Goal: Check status: Check status

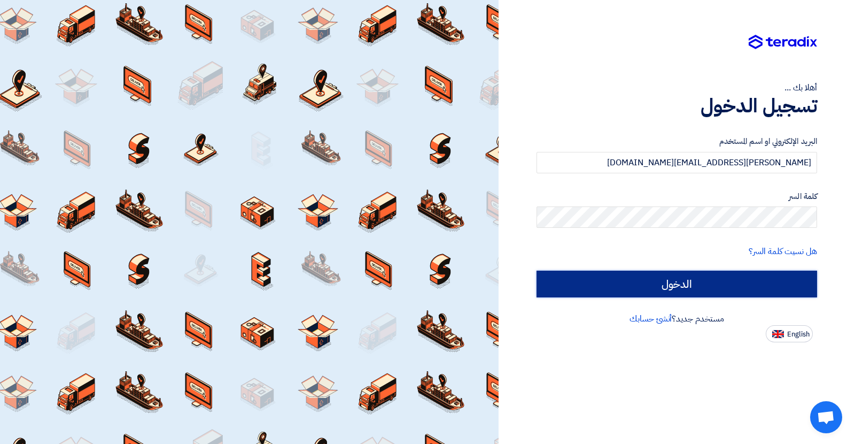
click at [671, 280] on input "الدخول" at bounding box center [677, 283] width 281 height 27
type input "Sign in"
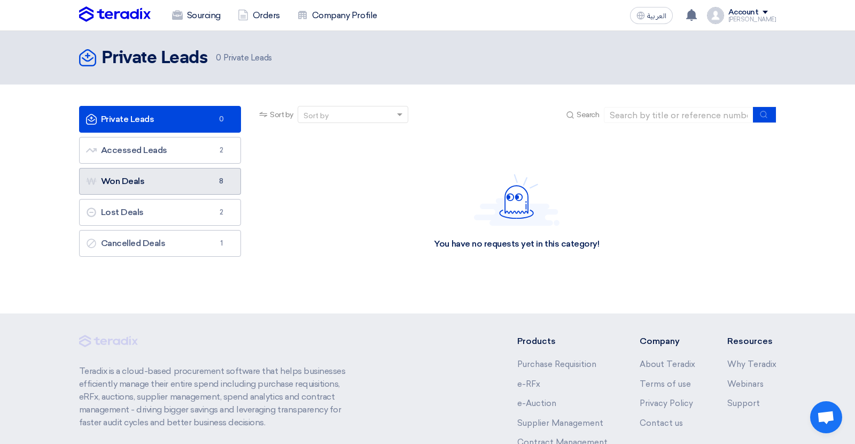
click at [146, 182] on link "Won Deals Won Deals 8" at bounding box center [160, 181] width 162 height 27
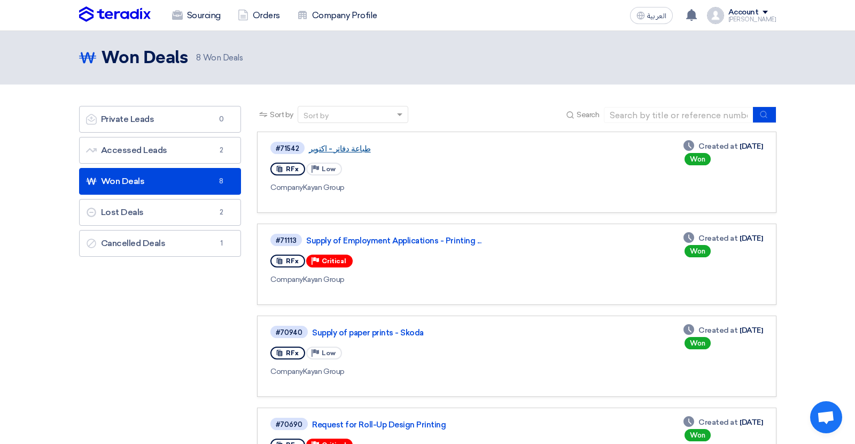
click at [349, 151] on link "طباعة دفاتر - اكتوبر" at bounding box center [442, 149] width 267 height 10
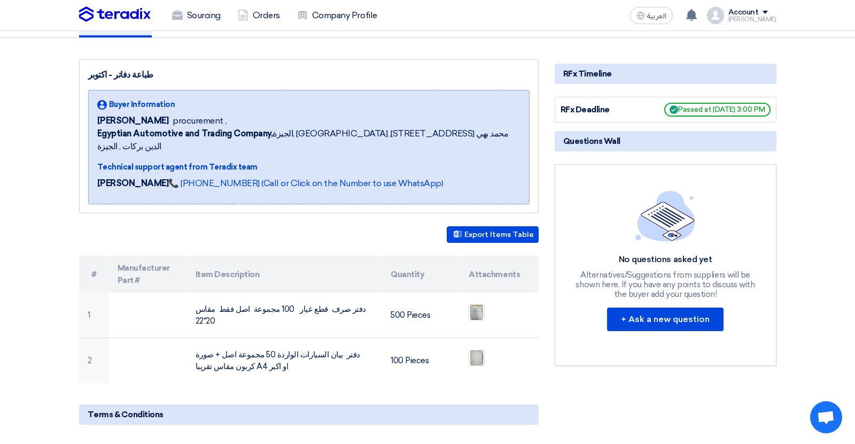
scroll to position [46, 0]
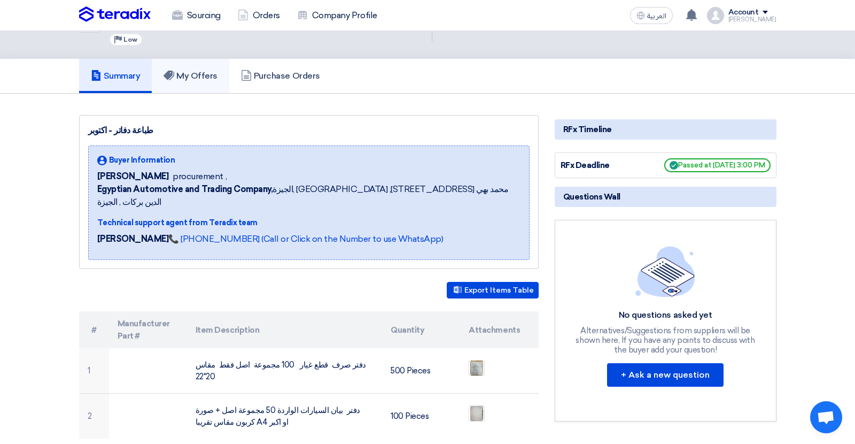
click at [206, 80] on link "My Offers" at bounding box center [190, 76] width 77 height 34
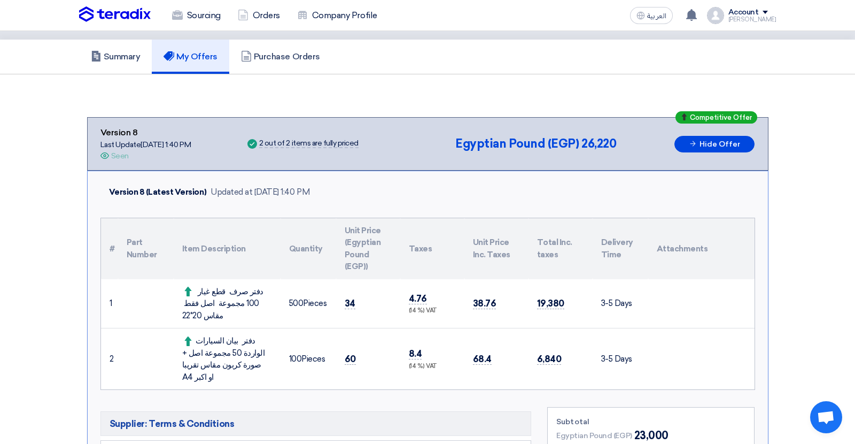
scroll to position [57, 0]
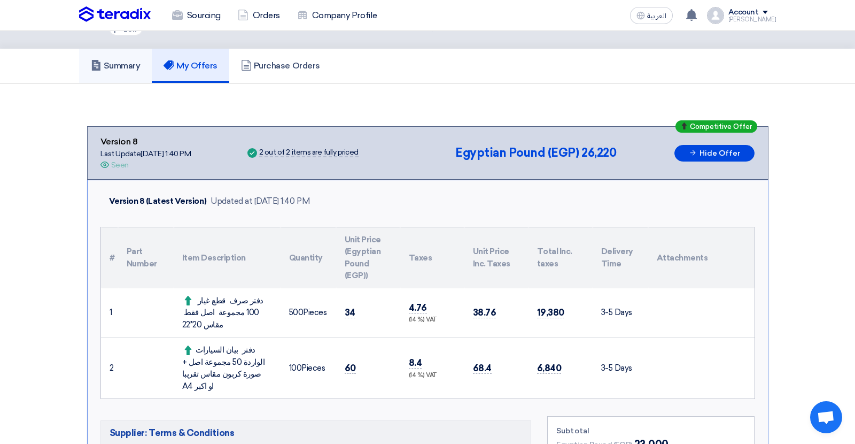
click at [120, 66] on h5 "Summary" at bounding box center [116, 65] width 50 height 11
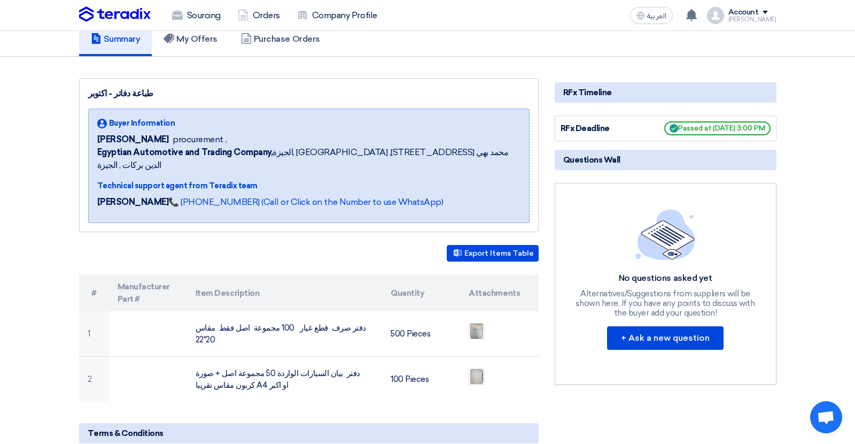
scroll to position [9, 0]
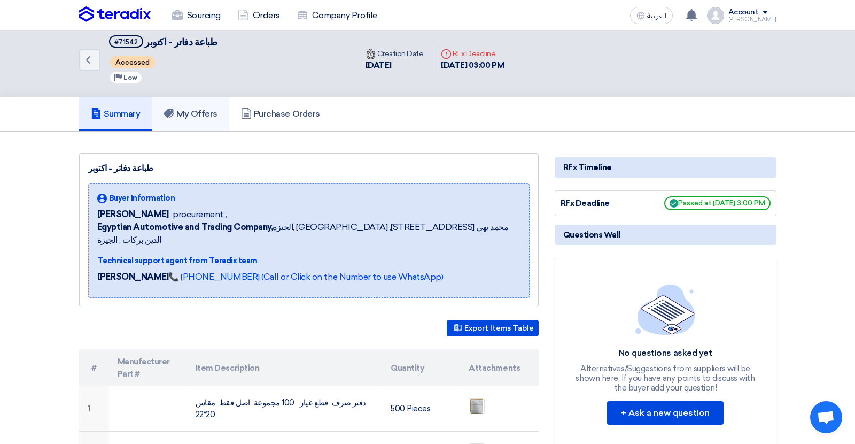
click at [201, 125] on link "My Offers" at bounding box center [190, 114] width 77 height 34
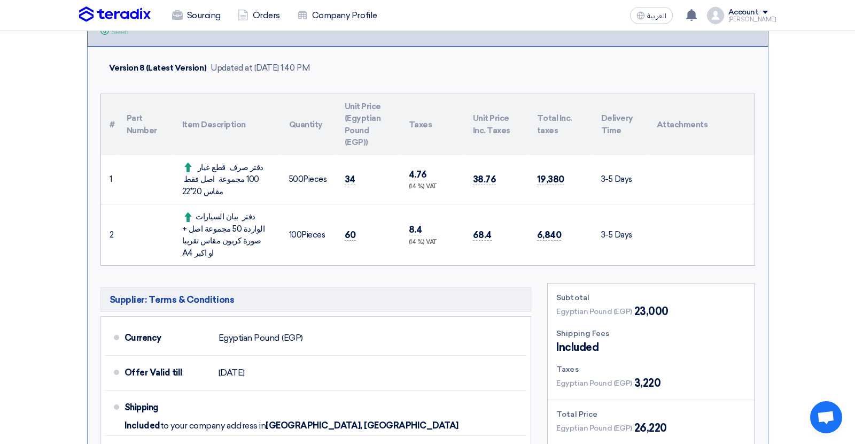
scroll to position [190, 0]
